Goal: Information Seeking & Learning: Stay updated

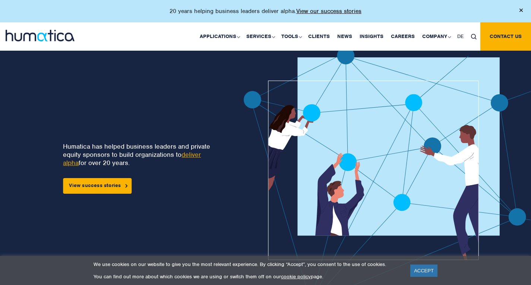
click at [102, 85] on div "Humatica has helped business leaders and private equity sponsors to build organ…" at bounding box center [115, 179] width 183 height 265
click at [345, 40] on link "News" at bounding box center [345, 36] width 22 height 28
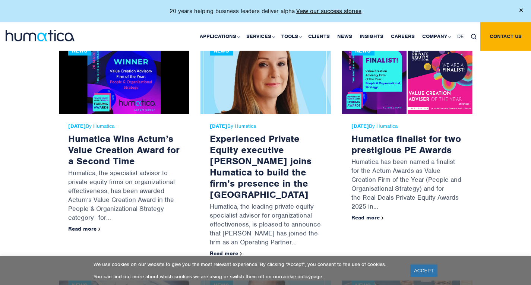
scroll to position [682, 0]
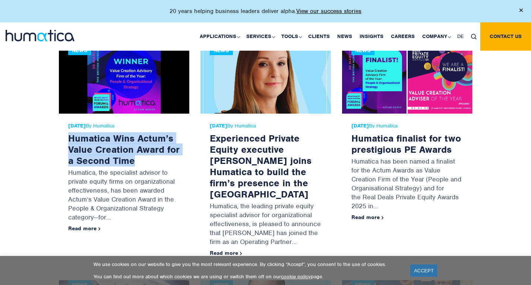
drag, startPoint x: 66, startPoint y: 136, endPoint x: 147, endPoint y: 158, distance: 82.9
click at [147, 158] on div "[DATE] By Humatica Humatica Wins Actum’s Value Creation Award for a Second Time…" at bounding box center [124, 179] width 131 height 131
copy link "Humatica Wins Actum’s Value Creation Award for a Second Time"
